Goal: Communication & Community: Answer question/provide support

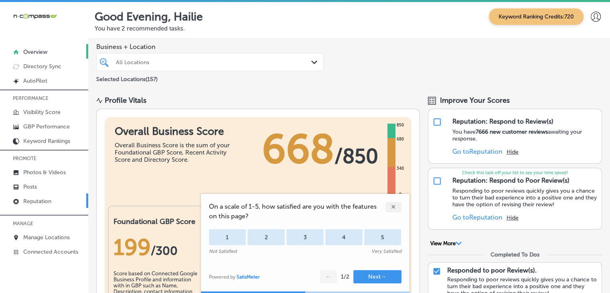
click at [39, 201] on p "Reputation" at bounding box center [37, 201] width 28 height 7
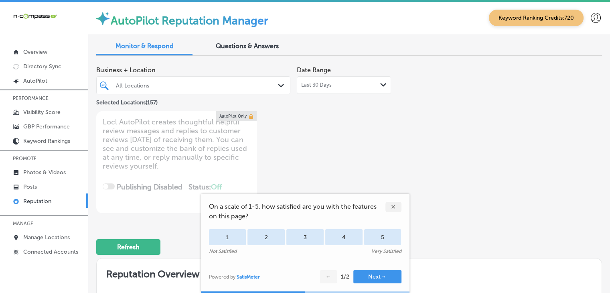
click at [339, 79] on div "Last 30 Days Path Created with Sketch." at bounding box center [344, 85] width 94 height 18
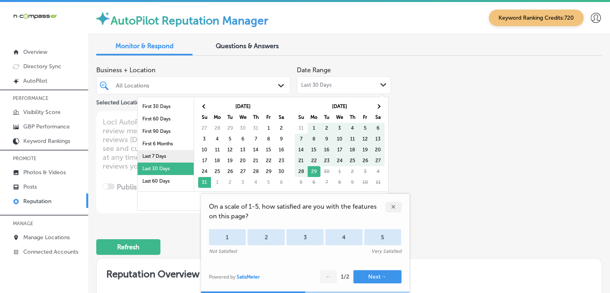
click at [179, 161] on li "Last 7 Days" at bounding box center [166, 156] width 56 height 12
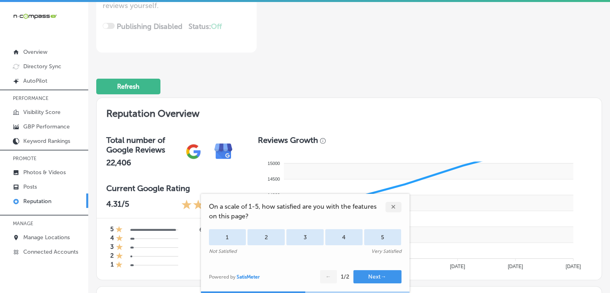
click at [391, 203] on div "✕" at bounding box center [394, 207] width 16 height 10
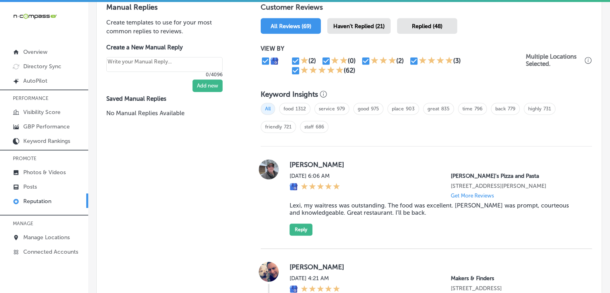
click at [355, 32] on div "Haven't Replied (21)" at bounding box center [358, 26] width 63 height 16
type textarea "x"
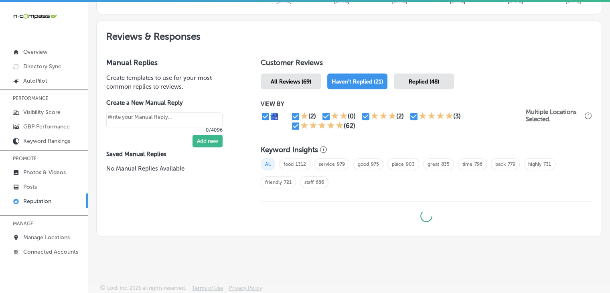
scroll to position [425, 0]
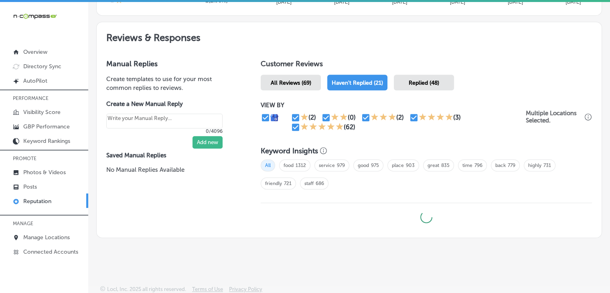
drag, startPoint x: 295, startPoint y: 125, endPoint x: 309, endPoint y: 126, distance: 14.1
click at [295, 126] on input "checkbox" at bounding box center [296, 127] width 10 height 10
checkbox input "false"
click at [404, 117] on div "(2)" at bounding box center [385, 118] width 48 height 10
type textarea "x"
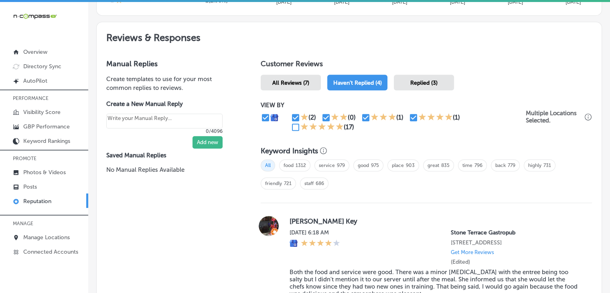
click at [419, 114] on icon at bounding box center [423, 116] width 8 height 7
click at [409, 114] on input "checkbox" at bounding box center [414, 118] width 10 height 10
checkbox input "false"
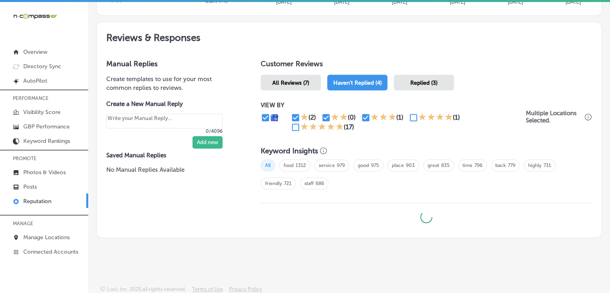
type textarea "x"
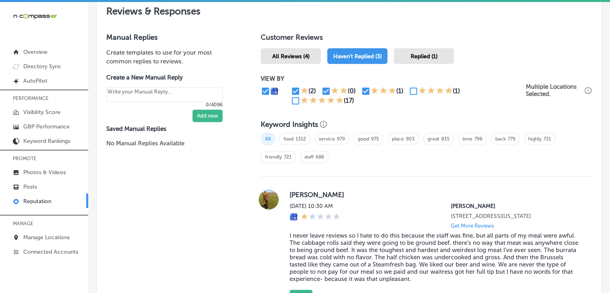
scroll to position [445, 0]
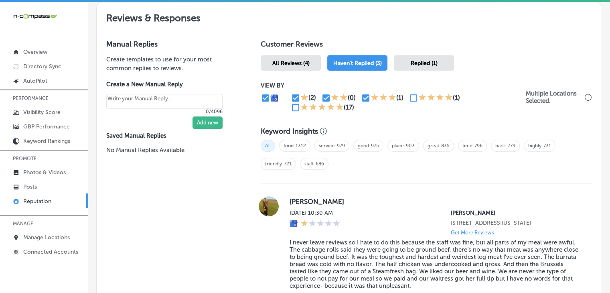
click at [289, 90] on div "VIEW BY (2) (0) (1) (1) (17)" at bounding box center [393, 97] width 265 height 30
click at [301, 93] on icon at bounding box center [305, 97] width 8 height 8
click at [301, 94] on icon at bounding box center [305, 97] width 8 height 8
click at [301, 96] on icon at bounding box center [305, 97] width 8 height 8
click at [298, 94] on input "checkbox" at bounding box center [296, 98] width 10 height 10
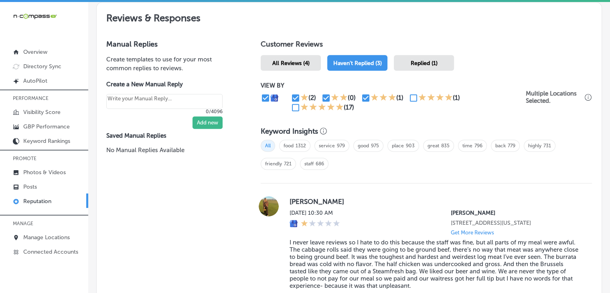
checkbox input "false"
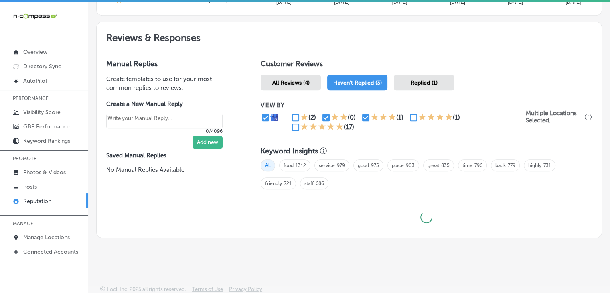
click at [327, 108] on div "VIEW BY (2) (0) (1) (1) (17)" at bounding box center [393, 117] width 265 height 30
type textarea "x"
click at [325, 117] on input "checkbox" at bounding box center [326, 118] width 10 height 10
checkbox input "false"
click at [357, 116] on div "(0)" at bounding box center [341, 118] width 40 height 10
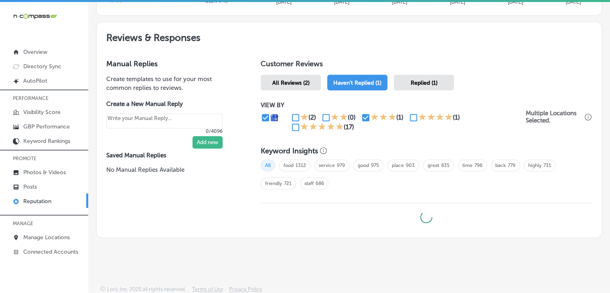
type textarea "x"
click at [361, 116] on input "checkbox" at bounding box center [366, 118] width 10 height 10
checkbox input "false"
type textarea "x"
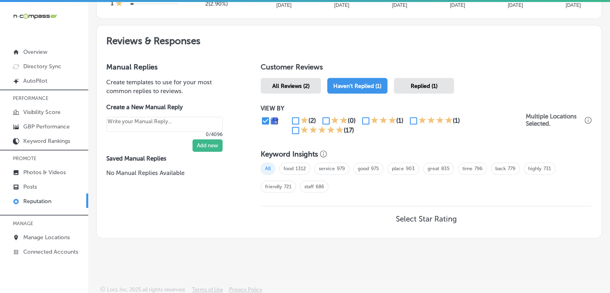
click at [411, 117] on input "checkbox" at bounding box center [414, 121] width 10 height 10
checkbox input "true"
type textarea "x"
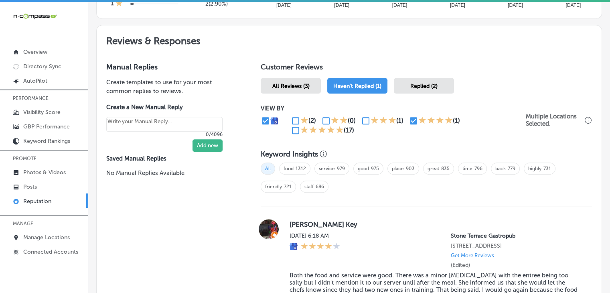
click at [301, 132] on icon at bounding box center [305, 130] width 8 height 8
click at [295, 130] on input "checkbox" at bounding box center [296, 131] width 10 height 10
checkbox input "true"
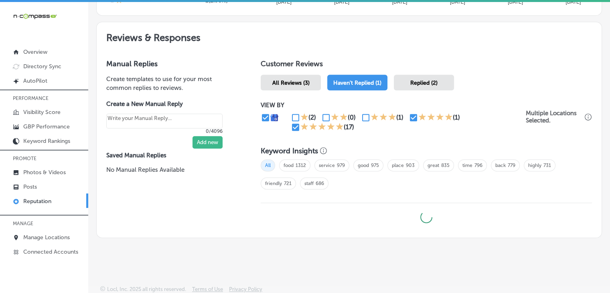
type textarea "x"
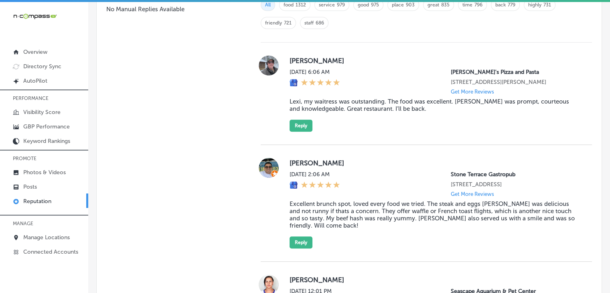
scroll to position [666, 0]
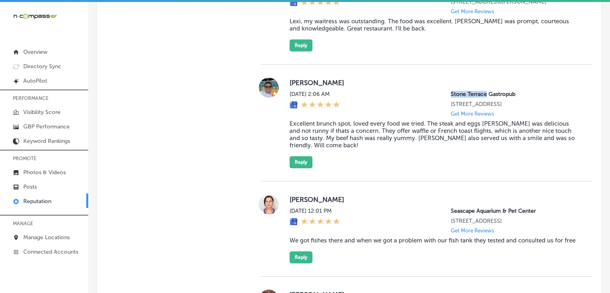
drag, startPoint x: 440, startPoint y: 95, endPoint x: 480, endPoint y: 93, distance: 40.2
click at [480, 93] on div "[DATE] 2:06 AM [GEOGRAPHIC_DATA] Gastropub [STREET_ADDRESS] Get More Reviews" at bounding box center [435, 104] width 290 height 26
copy p "Stone Terrace"
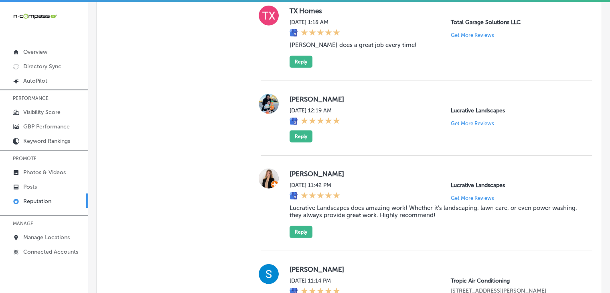
scroll to position [611, 0]
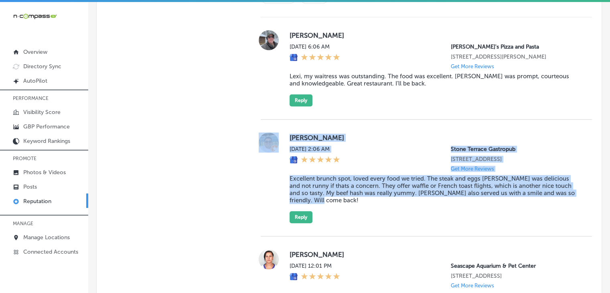
drag, startPoint x: 303, startPoint y: 157, endPoint x: 340, endPoint y: 213, distance: 67.7
click at [340, 213] on div "[PERSON_NAME] [DATE] 2:06 AM [GEOGRAPHIC_DATA] Gastropub [STREET_ADDRESS] Get M…" at bounding box center [426, 177] width 331 height 91
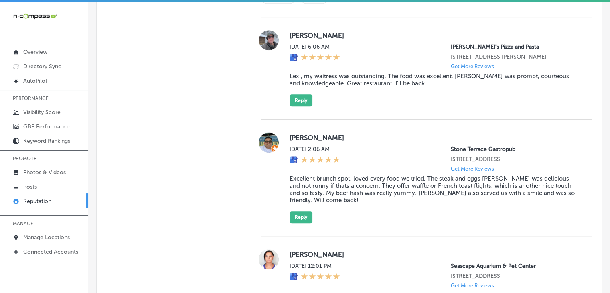
scroll to position [1066, 0]
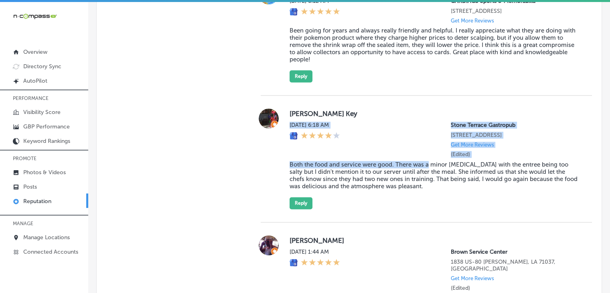
drag, startPoint x: 286, startPoint y: 143, endPoint x: 419, endPoint y: 191, distance: 141.3
click at [427, 193] on div "[PERSON_NAME] [PERSON_NAME][DATE] 6:18 AM Stone Terrace Gastropub [STREET_ADDRE…" at bounding box center [426, 158] width 331 height 101
click at [363, 158] on div "[DATE] 6:18 AM Stone Terrace Gastropub [STREET_ADDRESS] Get More Reviews (Edite…" at bounding box center [435, 140] width 290 height 36
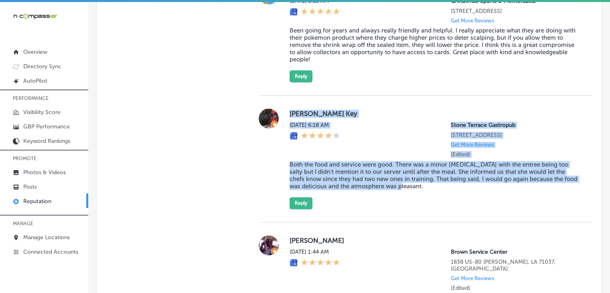
drag, startPoint x: 289, startPoint y: 135, endPoint x: 429, endPoint y: 214, distance: 159.9
click at [429, 209] on div "[PERSON_NAME] [PERSON_NAME][DATE] 6:18 AM Stone Terrace Gastropub [STREET_ADDRE…" at bounding box center [435, 158] width 290 height 101
copy div "[PERSON_NAME] [PERSON_NAME][DATE] 6:18 AM Stone Terrace Gastropub [STREET_ADDRE…"
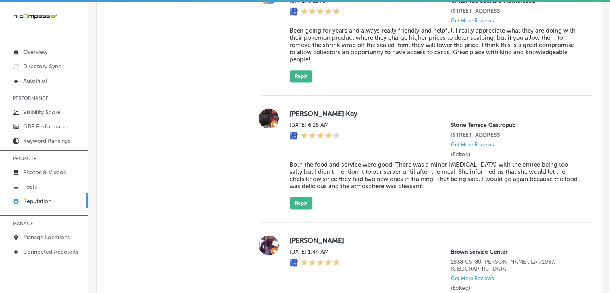
scroll to position [611, 0]
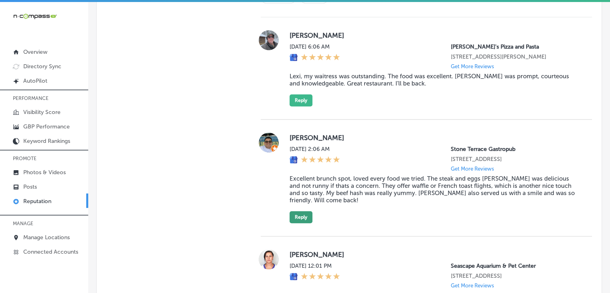
drag, startPoint x: 298, startPoint y: 217, endPoint x: 308, endPoint y: 225, distance: 12.3
click at [299, 217] on div "[PERSON_NAME] [DATE] 2:06 AM [GEOGRAPHIC_DATA] Gastropub [STREET_ADDRESS] Get M…" at bounding box center [435, 177] width 290 height 91
click at [310, 223] on button "Reply" at bounding box center [301, 217] width 23 height 12
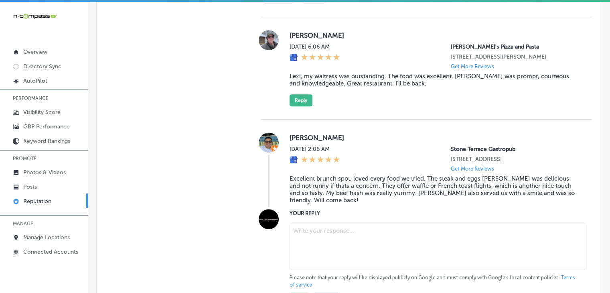
click at [313, 253] on textarea at bounding box center [438, 247] width 297 height 46
paste textarea "[PERSON_NAME], we’re so glad to hear you loved your brunch at [GEOGRAPHIC_DATA]…"
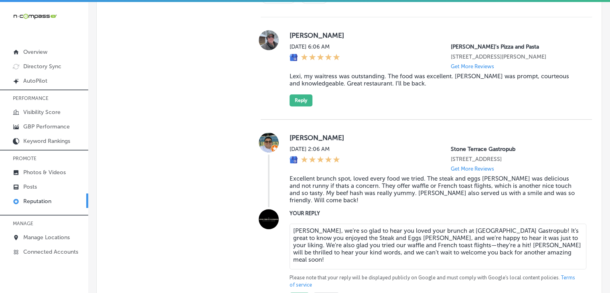
type textarea "[PERSON_NAME], we’re so glad to hear you loved your brunch at [GEOGRAPHIC_DATA]…"
type textarea "x"
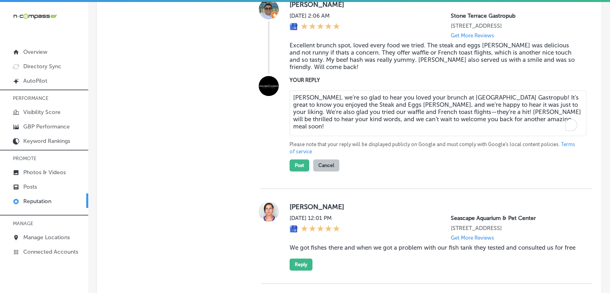
scroll to position [771, 0]
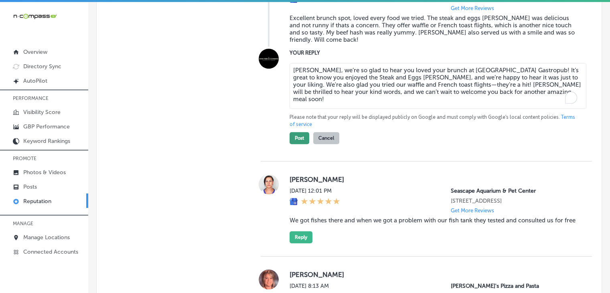
type textarea "[PERSON_NAME], we’re so glad to hear you loved your brunch at [GEOGRAPHIC_DATA]…"
click at [305, 144] on button "Post" at bounding box center [300, 138] width 20 height 12
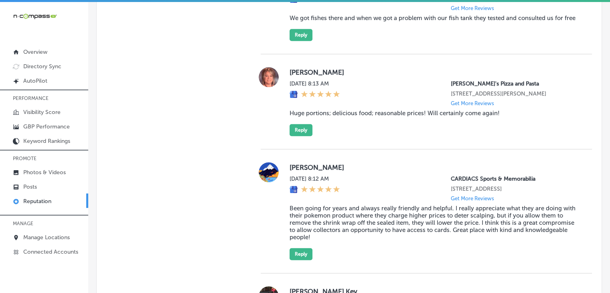
type textarea "x"
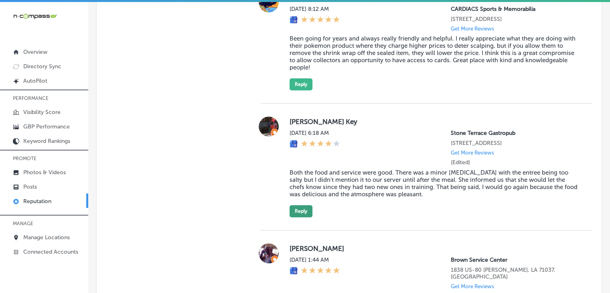
click at [292, 217] on button "Reply" at bounding box center [301, 211] width 23 height 12
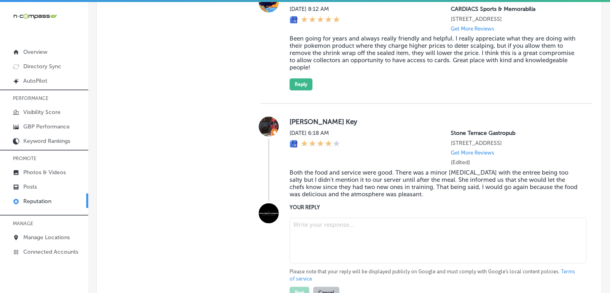
click at [309, 250] on textarea at bounding box center [438, 240] width 297 height 46
paste textarea "[PERSON_NAME], thank you for your honest feedback, and we’re glad you enjoyed t…"
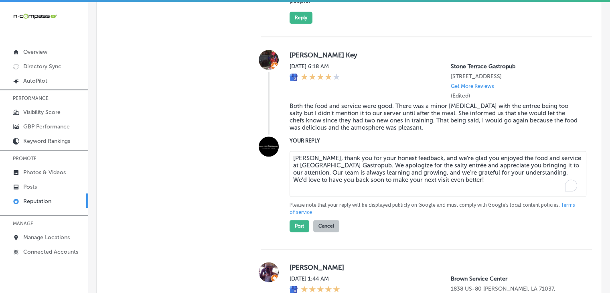
scroll to position [1021, 0]
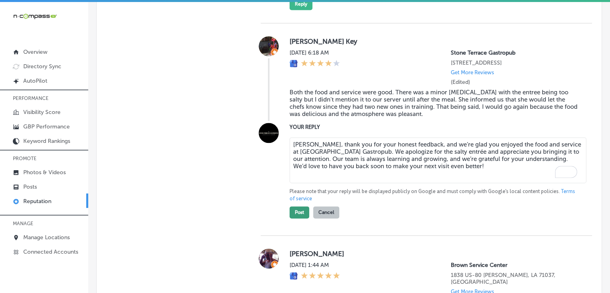
type textarea "[PERSON_NAME], thank you for your honest feedback, and we’re glad you enjoyed t…"
click at [302, 218] on button "Post" at bounding box center [300, 212] width 20 height 12
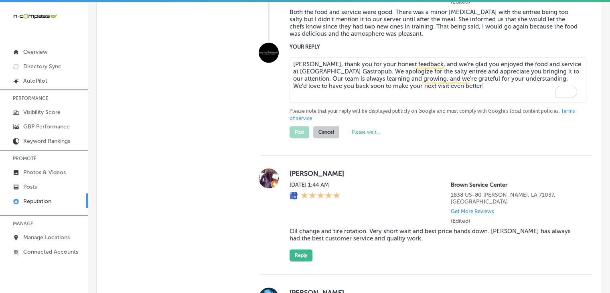
type textarea "x"
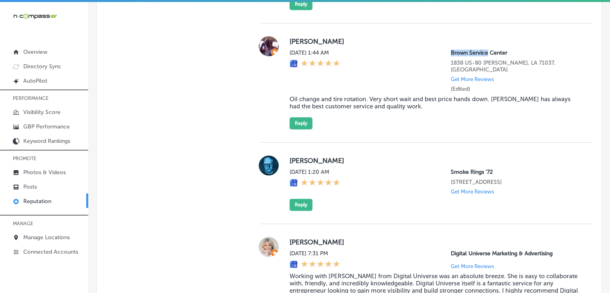
drag, startPoint x: 449, startPoint y: 70, endPoint x: 482, endPoint y: 70, distance: 32.5
click at [482, 70] on div "[DATE] 1:44 AM Brown Service Center 1838 US-[GEOGRAPHIC_DATA][PERSON_NAME], [GE…" at bounding box center [435, 70] width 290 height 43
copy p "Brown Service"
click at [356, 104] on blockquote "Oil change and tire rotation. Very short wait and best price hands down. [PERSO…" at bounding box center [435, 103] width 290 height 14
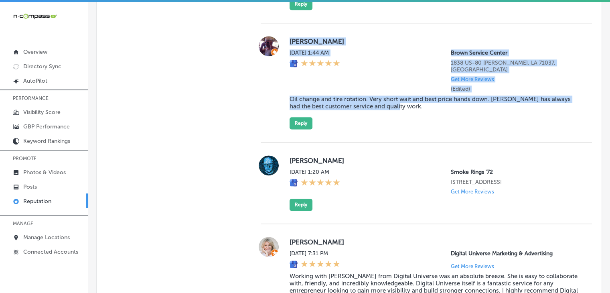
drag, startPoint x: 404, startPoint y: 116, endPoint x: 289, endPoint y: 58, distance: 128.5
click at [290, 58] on div "[PERSON_NAME][DATE] 1:44 AM Brown Service Center 1838 US-80 [GEOGRAPHIC_DATA], …" at bounding box center [435, 82] width 290 height 93
copy div "[PERSON_NAME][DATE] 1:44 AM Brown Service Center 1838 US-80 [GEOGRAPHIC_DATA], …"
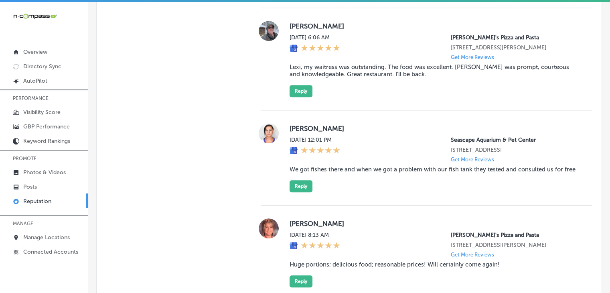
scroll to position [941, 0]
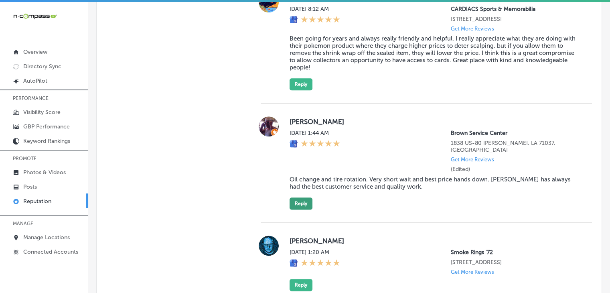
click at [307, 209] on button "Reply" at bounding box center [301, 203] width 23 height 12
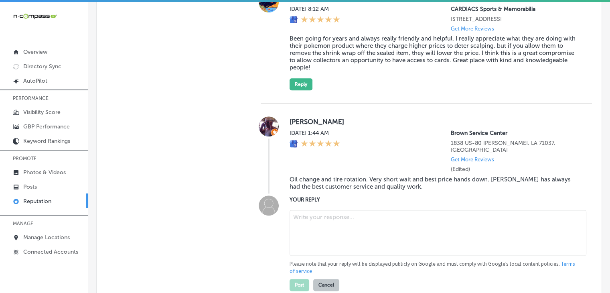
click at [312, 247] on textarea at bounding box center [438, 233] width 297 height 46
paste textarea "Thank you for the five-star review, [PERSON_NAME]! We’re so glad to hear you ha…"
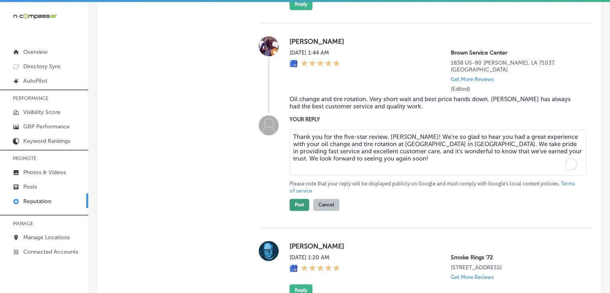
type textarea "Thank you for the five-star review, [PERSON_NAME]! We’re so glad to hear you ha…"
click at [290, 211] on button "Post" at bounding box center [300, 205] width 20 height 12
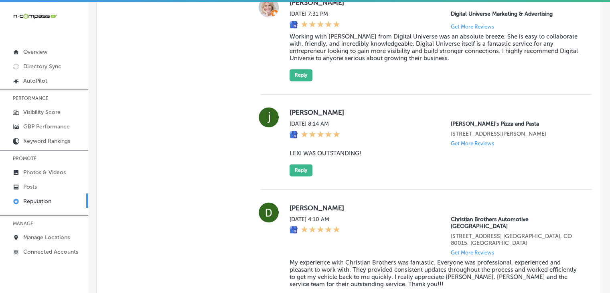
type textarea "x"
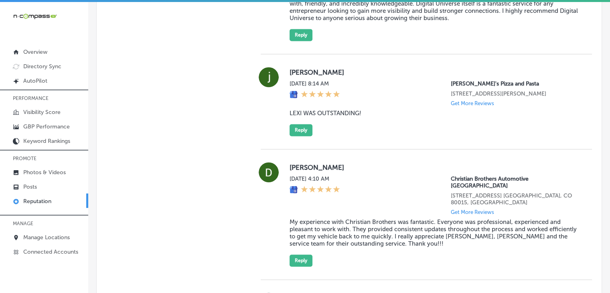
scroll to position [1262, 0]
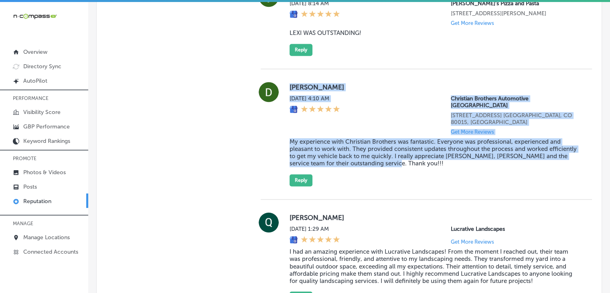
drag, startPoint x: 423, startPoint y: 172, endPoint x: 289, endPoint y: 109, distance: 148.1
click at [290, 109] on div "[PERSON_NAME][DATE] 4:10 AM Christian Brothers Automotive [GEOGRAPHIC_DATA][STR…" at bounding box center [435, 134] width 290 height 104
copy div "[PERSON_NAME][DATE] 4:10 AM Christian Brothers Automotive [GEOGRAPHIC_DATA][STR…"
click at [296, 181] on div "[PERSON_NAME][DATE] 4:10 AM Christian Brothers Automotive [GEOGRAPHIC_DATA][STR…" at bounding box center [435, 134] width 290 height 104
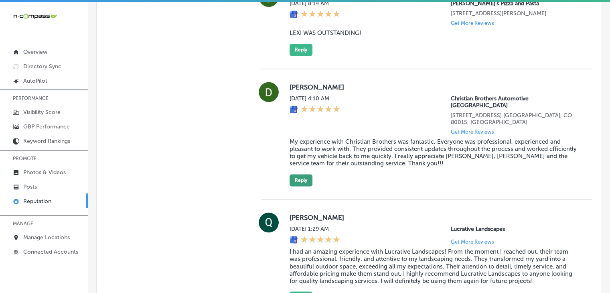
click at [301, 186] on button "Reply" at bounding box center [301, 180] width 23 height 12
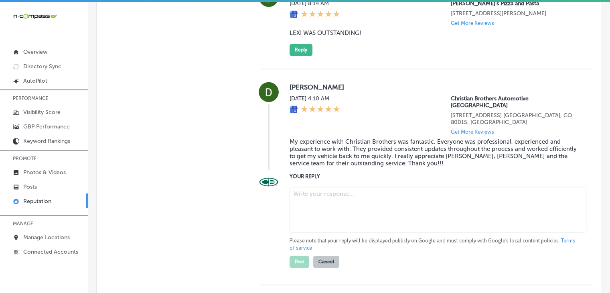
click at [333, 207] on textarea at bounding box center [438, 210] width 297 height 46
paste textarea "We’re thrilled to hear you had such a positive experience with us, [PERSON_NAME…"
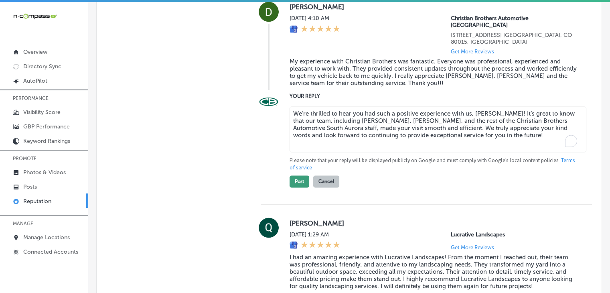
type textarea "We’re thrilled to hear you had such a positive experience with us, [PERSON_NAME…"
click at [293, 187] on button "Post" at bounding box center [300, 181] width 20 height 12
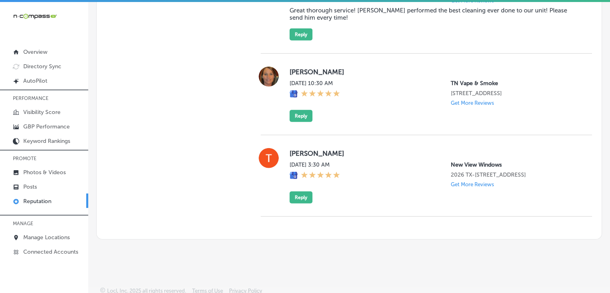
scroll to position [1997, 0]
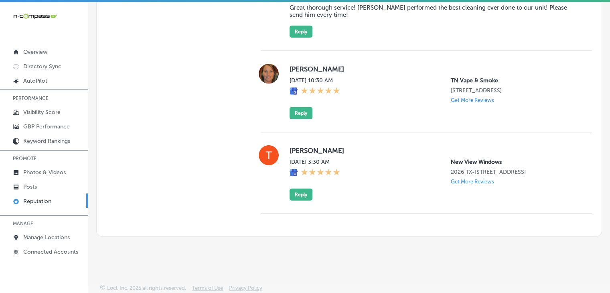
type textarea "x"
click at [302, 187] on div "[PERSON_NAME] [DATE] 3:30 AM New View Windows 2026 TX-[STREET_ADDRESS] Get More…" at bounding box center [435, 172] width 290 height 55
click at [305, 204] on div "[PERSON_NAME] [DATE] 3:30 AM New View Windows 2026 TX-[STREET_ADDRESS] Get More…" at bounding box center [426, 172] width 331 height 81
click at [306, 197] on button "Reply" at bounding box center [301, 195] width 23 height 12
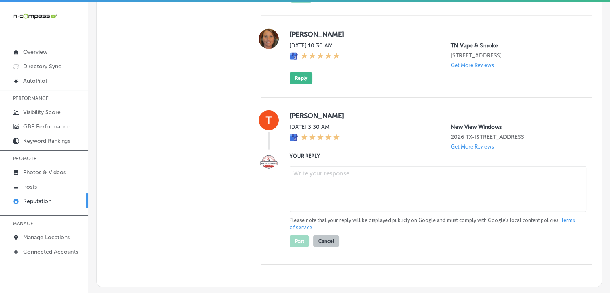
click at [321, 212] on textarea at bounding box center [438, 189] width 297 height 46
paste textarea "Thank you for the 5-star rating! We’re thrilled to have earned your trust and l…"
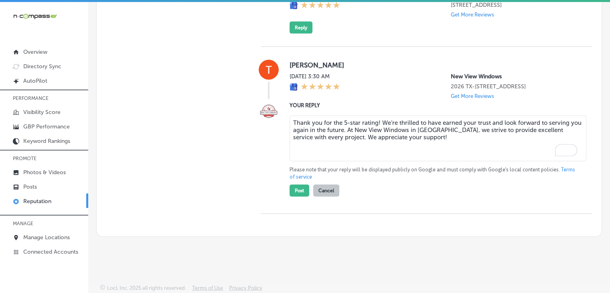
scroll to position [1873, 0]
type textarea "Thank you for the 5-star rating! We’re thrilled to have earned your trust and l…"
click at [287, 197] on div "YOUR REPLY Thank you for the 5-star rating! We’re thrilled to have earned your …" at bounding box center [426, 149] width 331 height 96
click at [305, 203] on div "[PERSON_NAME] [DATE] 3:30 AM New View Windows 2026 TX-[STREET_ADDRESS] Get More…" at bounding box center [426, 130] width 331 height 167
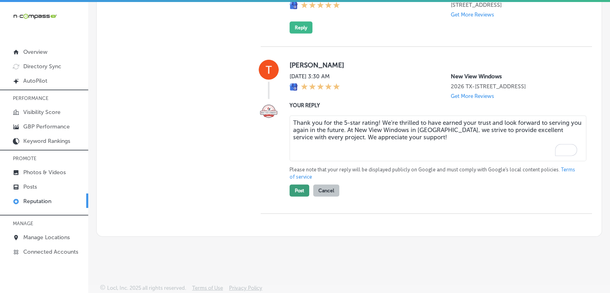
click at [305, 197] on button "Post" at bounding box center [300, 191] width 20 height 12
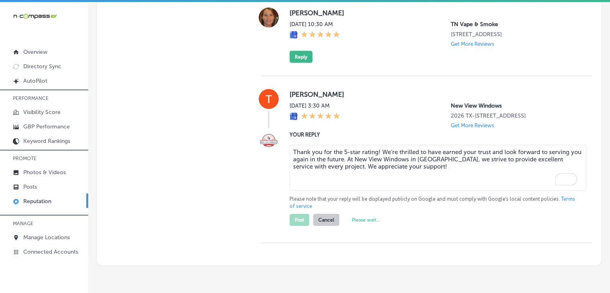
scroll to position [1793, 0]
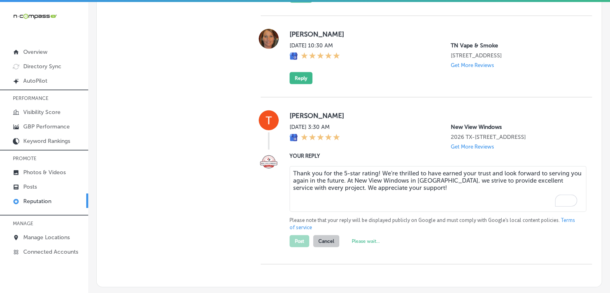
type textarea "x"
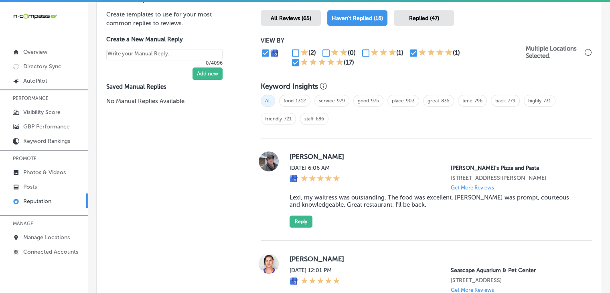
scroll to position [427, 0]
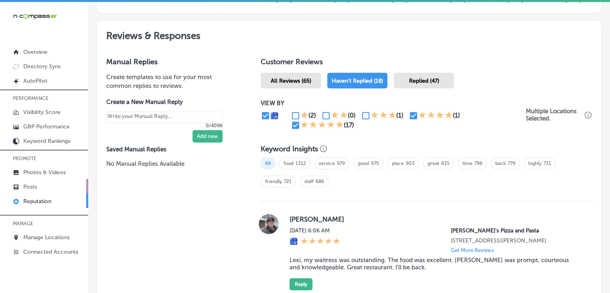
click at [19, 179] on link "Posts" at bounding box center [44, 186] width 88 height 14
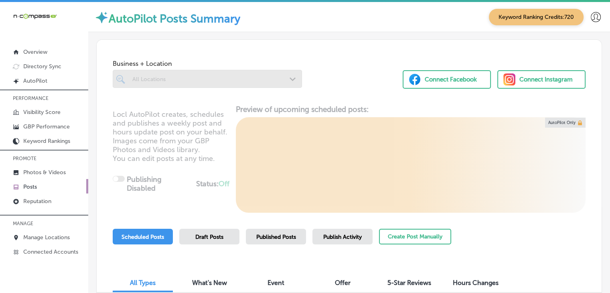
click at [35, 184] on p "Posts" at bounding box center [30, 186] width 14 height 7
click at [324, 232] on div "Publish Activity" at bounding box center [343, 237] width 60 height 16
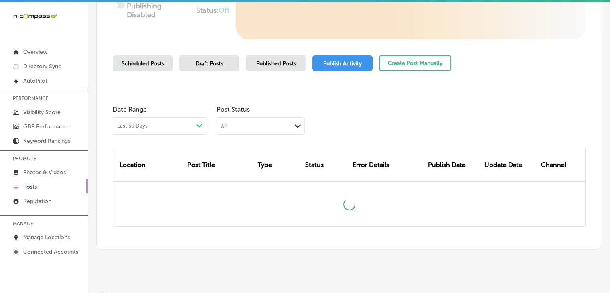
scroll to position [180, 0]
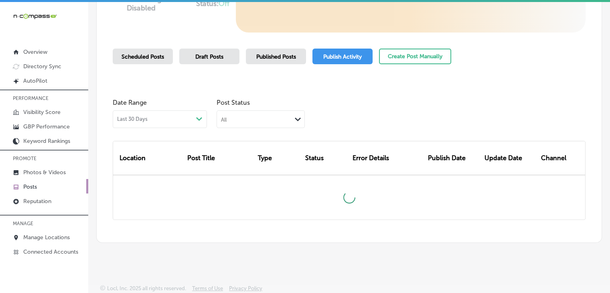
click at [278, 129] on div "Location Post Title Type Status Error Details Publish Date Update Date Channel" at bounding box center [349, 174] width 473 height 92
click at [241, 122] on div "All" at bounding box center [254, 119] width 75 height 8
click at [229, 161] on label "Failed" at bounding box center [230, 157] width 16 height 7
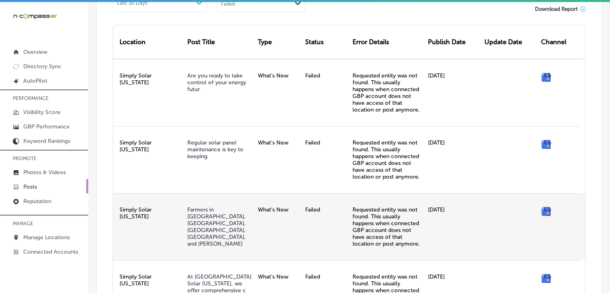
scroll to position [161, 0]
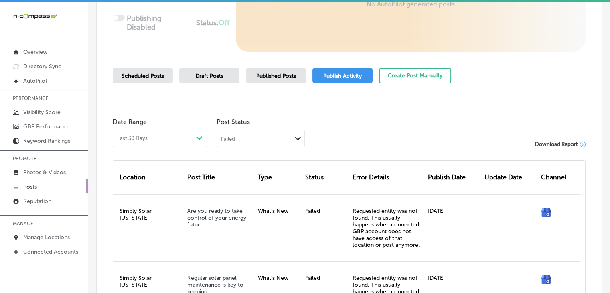
drag, startPoint x: 270, startPoint y: 121, endPoint x: 270, endPoint y: 126, distance: 4.4
click at [270, 123] on span "Post Status" at bounding box center [261, 122] width 88 height 8
click at [270, 128] on div "Post Status Failed Path Created with Sketch." at bounding box center [261, 130] width 88 height 33
click at [270, 134] on div "Failed Path Created with Sketch." at bounding box center [260, 137] width 87 height 15
click at [244, 187] on div "All Published Failed Rejected By Google Canceled" at bounding box center [260, 178] width 87 height 61
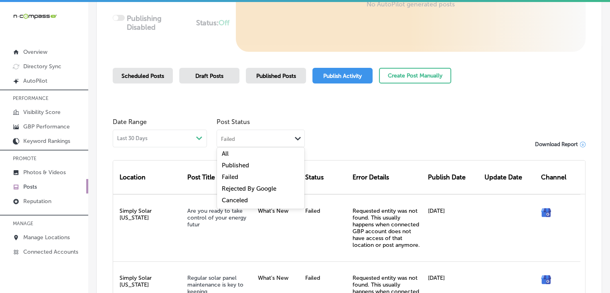
click at [257, 183] on div "Failed" at bounding box center [260, 178] width 87 height 12
click at [238, 145] on div "Failed Path Created with Sketch." at bounding box center [261, 139] width 88 height 18
click at [242, 139] on div "Failed" at bounding box center [254, 138] width 75 height 8
click at [241, 189] on label "Rejected By Google" at bounding box center [249, 188] width 55 height 7
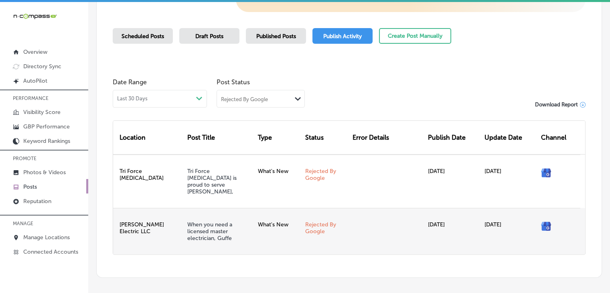
scroll to position [222, 0]
